Goal: Find specific page/section: Find specific page/section

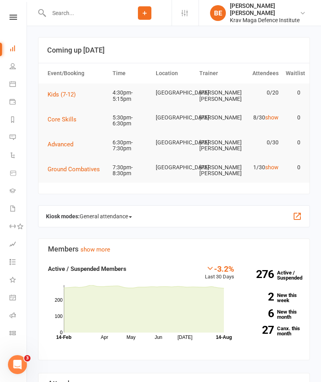
click at [67, 14] on input "text" at bounding box center [81, 13] width 71 height 11
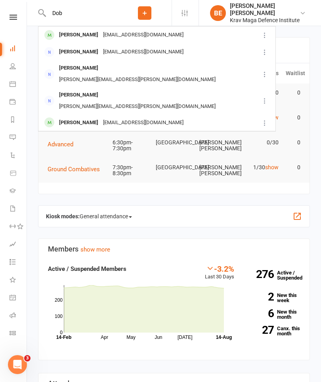
type input "Dob"
click at [87, 40] on div "[PERSON_NAME]" at bounding box center [79, 34] width 44 height 11
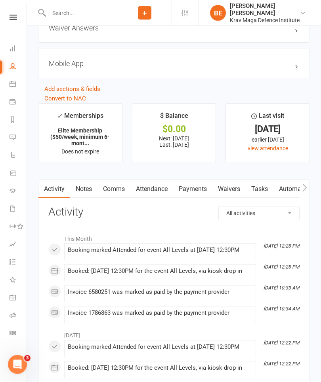
scroll to position [863, 0]
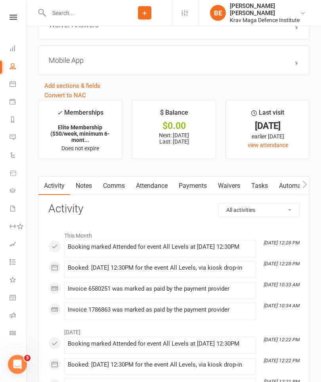
click at [197, 195] on link "Payments" at bounding box center [192, 186] width 39 height 18
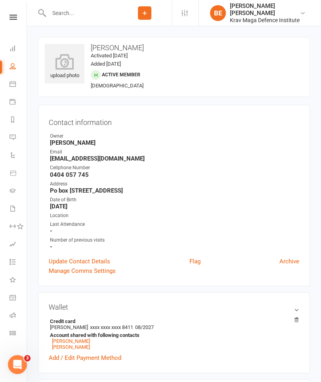
click at [75, 16] on input "text" at bounding box center [81, 13] width 71 height 11
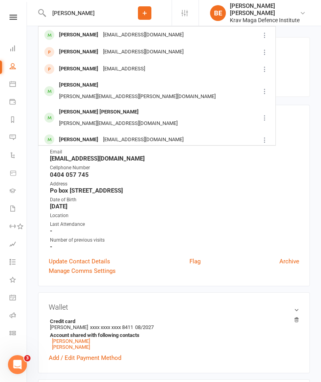
type input "[PERSON_NAME]"
click at [114, 38] on div "[EMAIL_ADDRESS][DOMAIN_NAME]" at bounding box center [143, 34] width 85 height 11
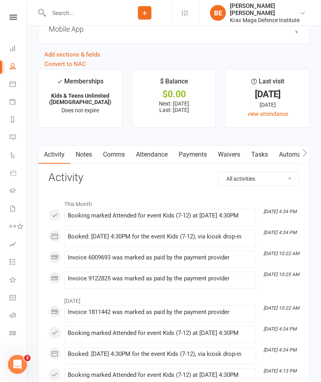
scroll to position [896, 0]
click at [195, 164] on link "Payments" at bounding box center [192, 155] width 39 height 18
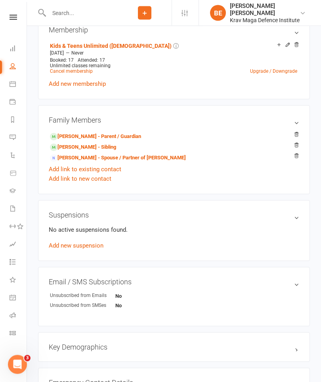
scroll to position [364, 0]
click at [92, 152] on link "[PERSON_NAME] - Sibling" at bounding box center [83, 147] width 66 height 8
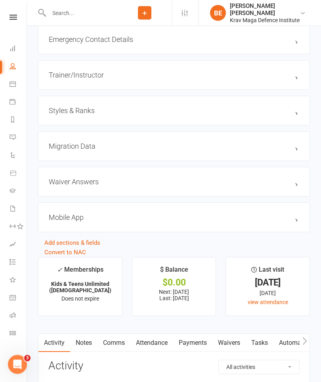
scroll to position [856, 0]
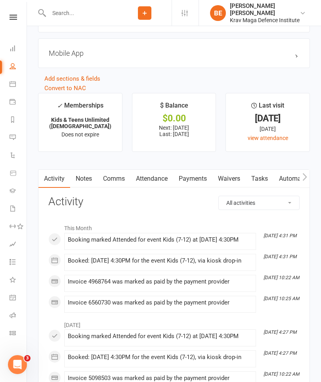
click at [194, 188] on link "Payments" at bounding box center [192, 179] width 39 height 18
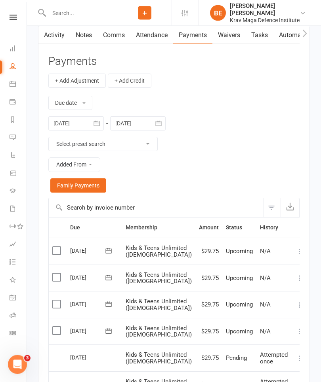
scroll to position [999, 0]
